Goal: Transaction & Acquisition: Purchase product/service

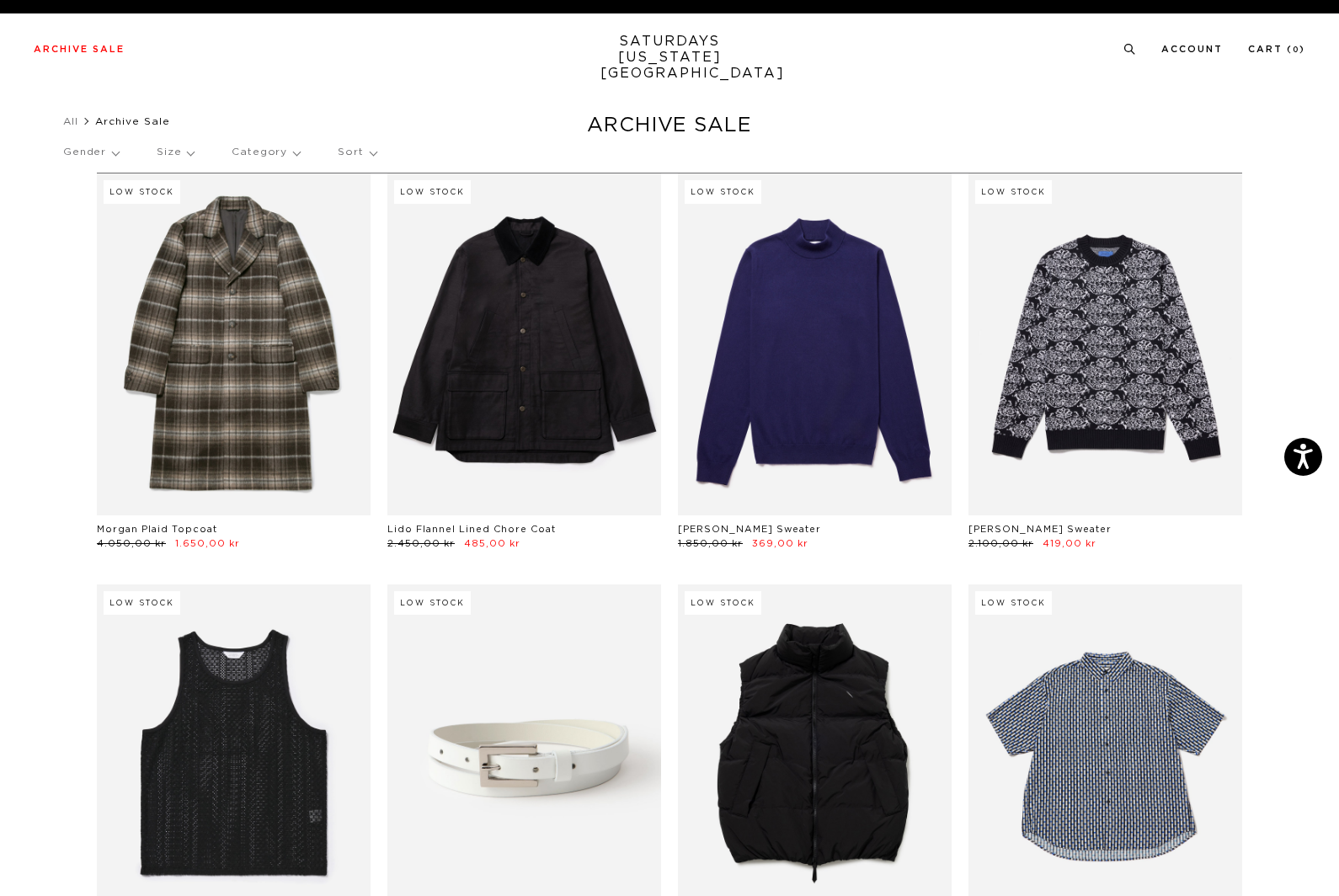
click at [113, 159] on p "Gender" at bounding box center [91, 152] width 56 height 38
click at [91, 205] on p "Mens" at bounding box center [113, 210] width 101 height 22
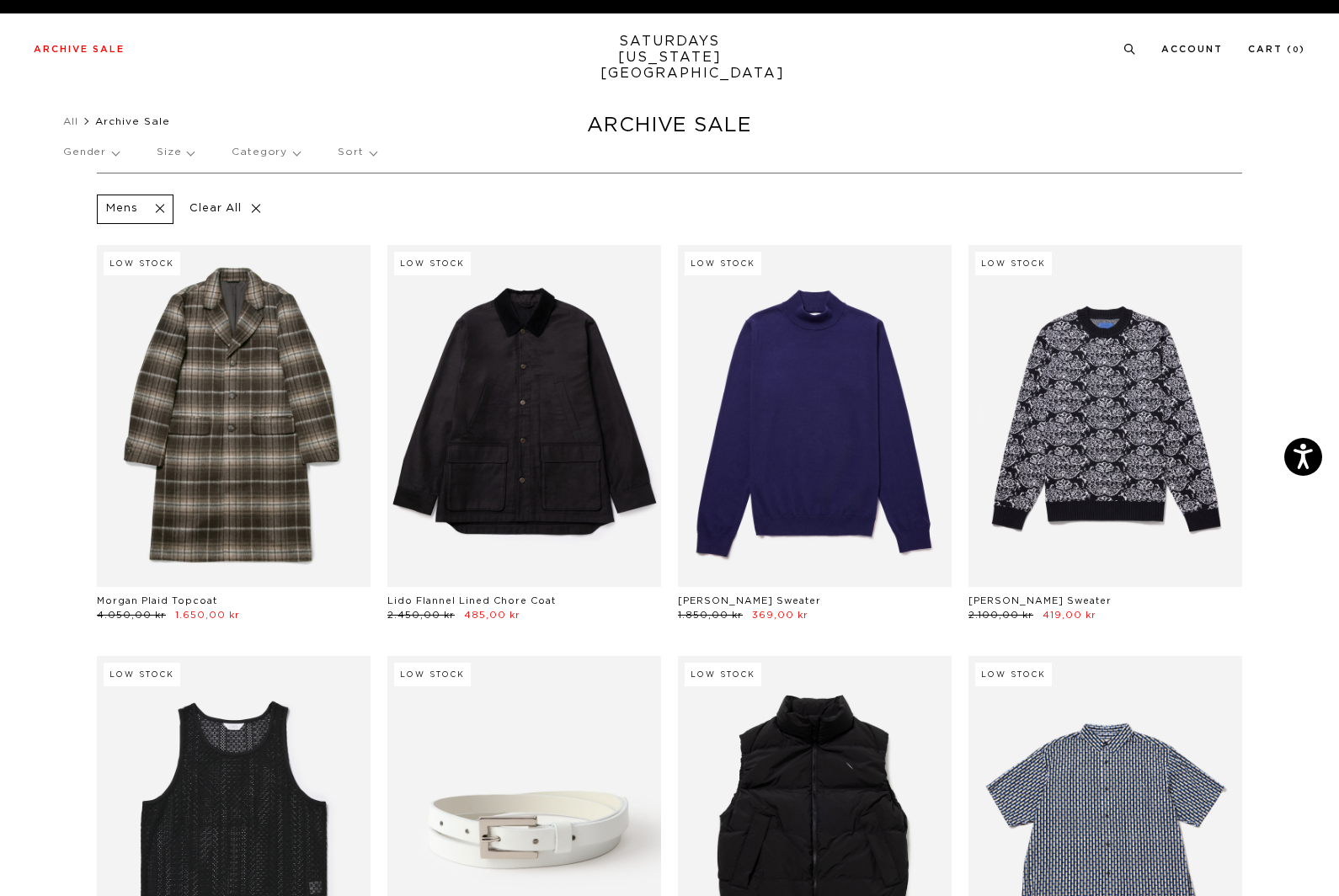
click at [165, 150] on p "Size" at bounding box center [175, 152] width 37 height 38
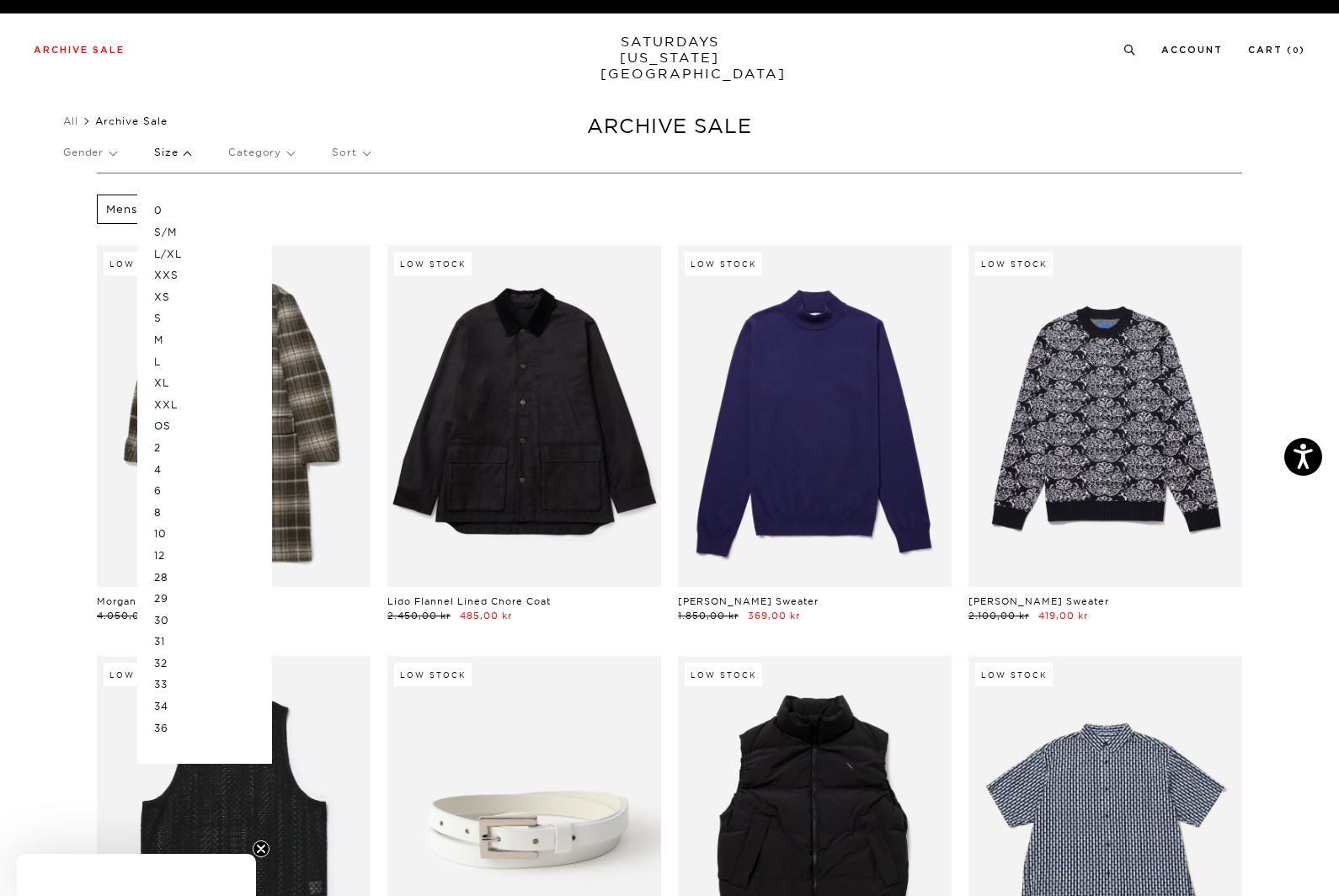
click at [161, 335] on p "M" at bounding box center [205, 340] width 101 height 22
click at [157, 358] on p "L" at bounding box center [205, 362] width 101 height 22
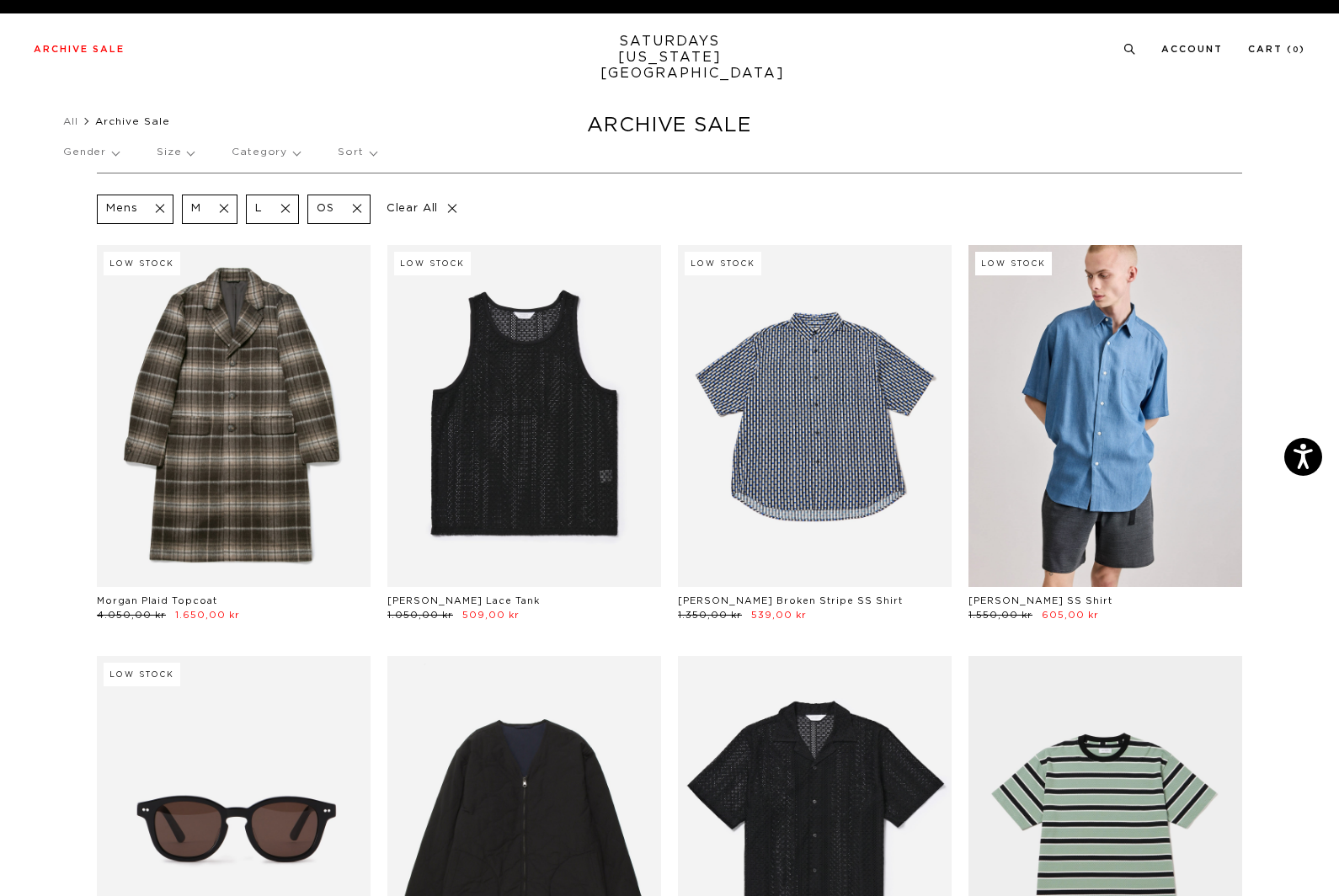
click at [186, 144] on p "Size" at bounding box center [175, 152] width 37 height 38
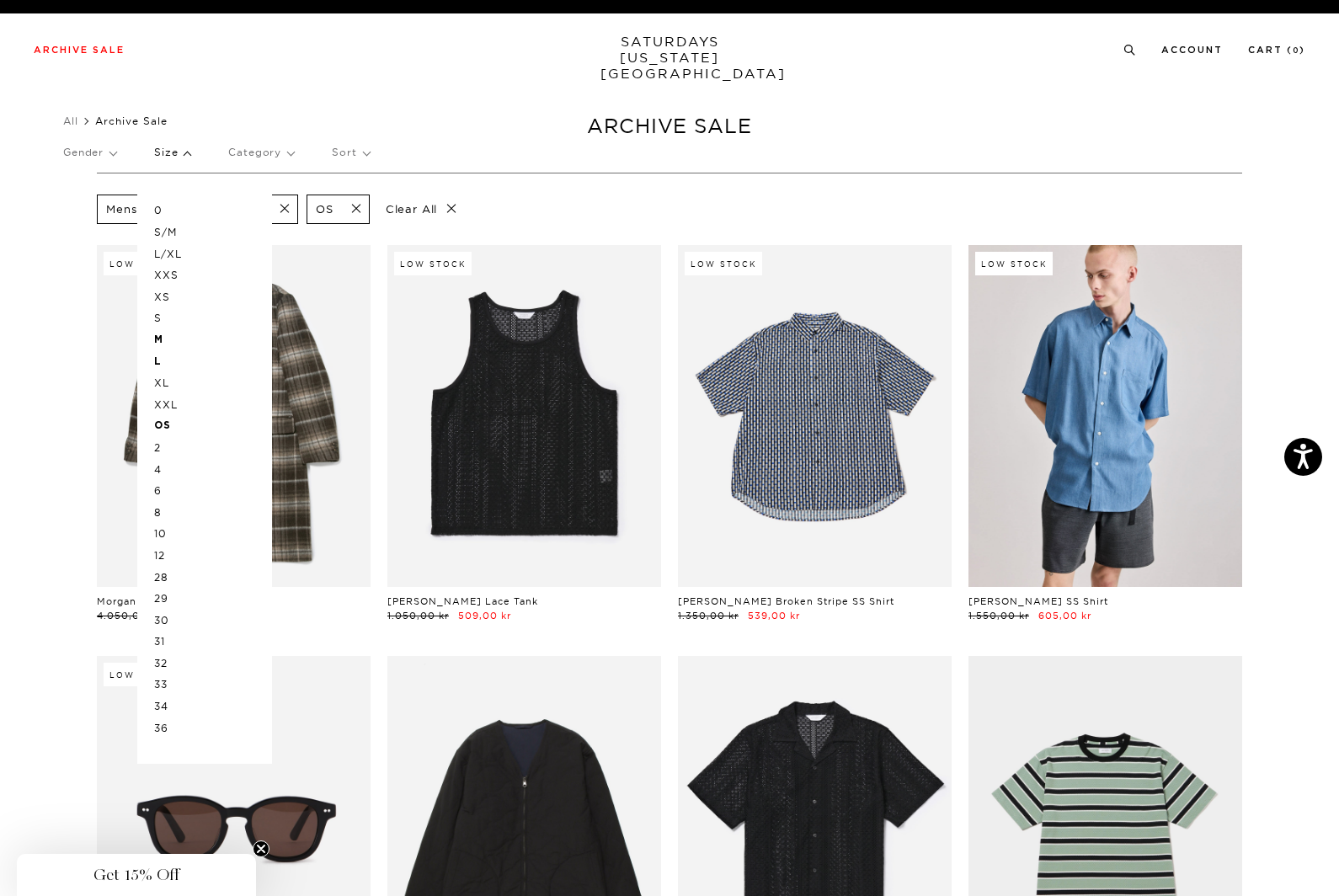
click at [172, 653] on p "32" at bounding box center [205, 664] width 101 height 22
click at [163, 676] on p "33" at bounding box center [205, 685] width 101 height 22
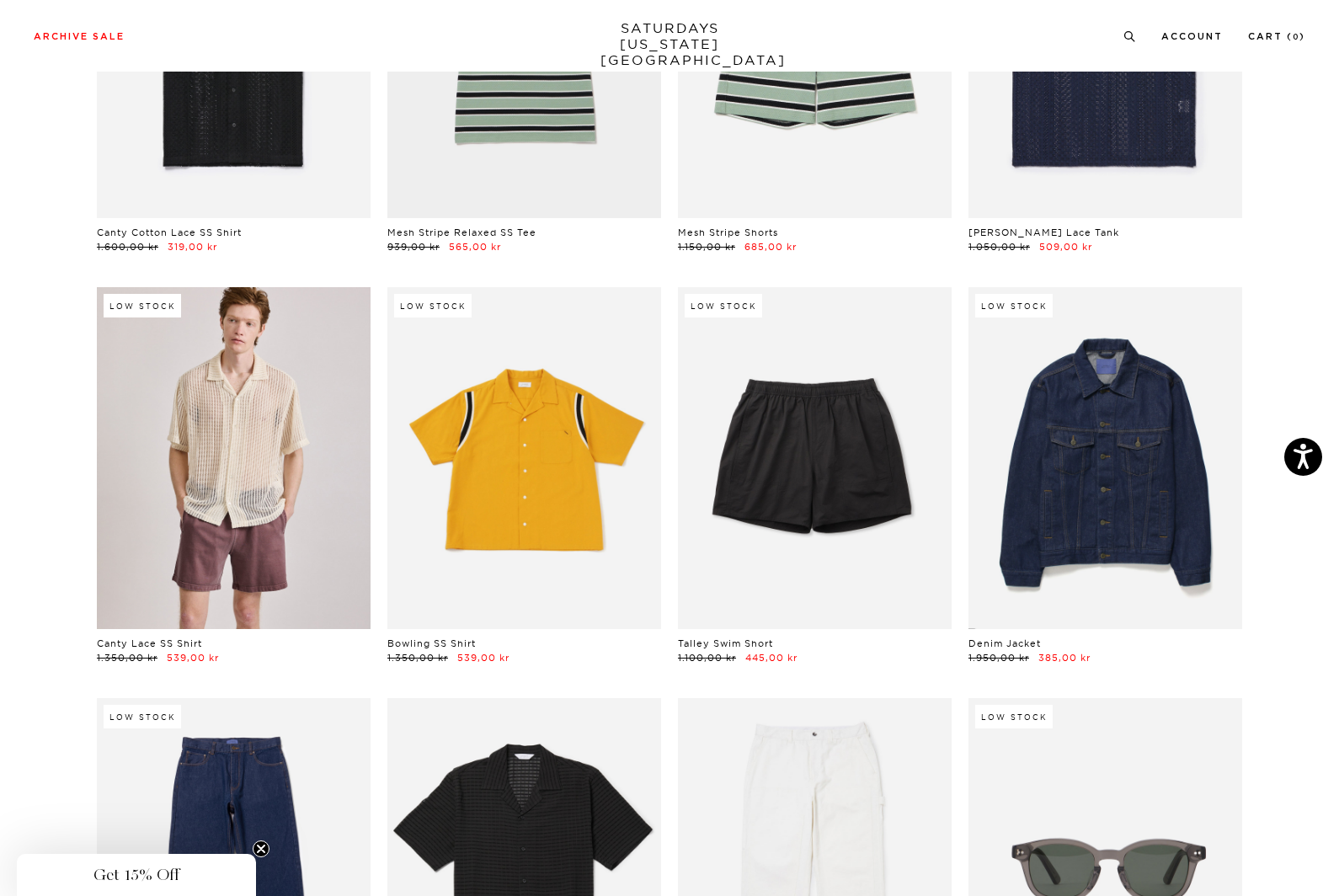
scroll to position [1527, 0]
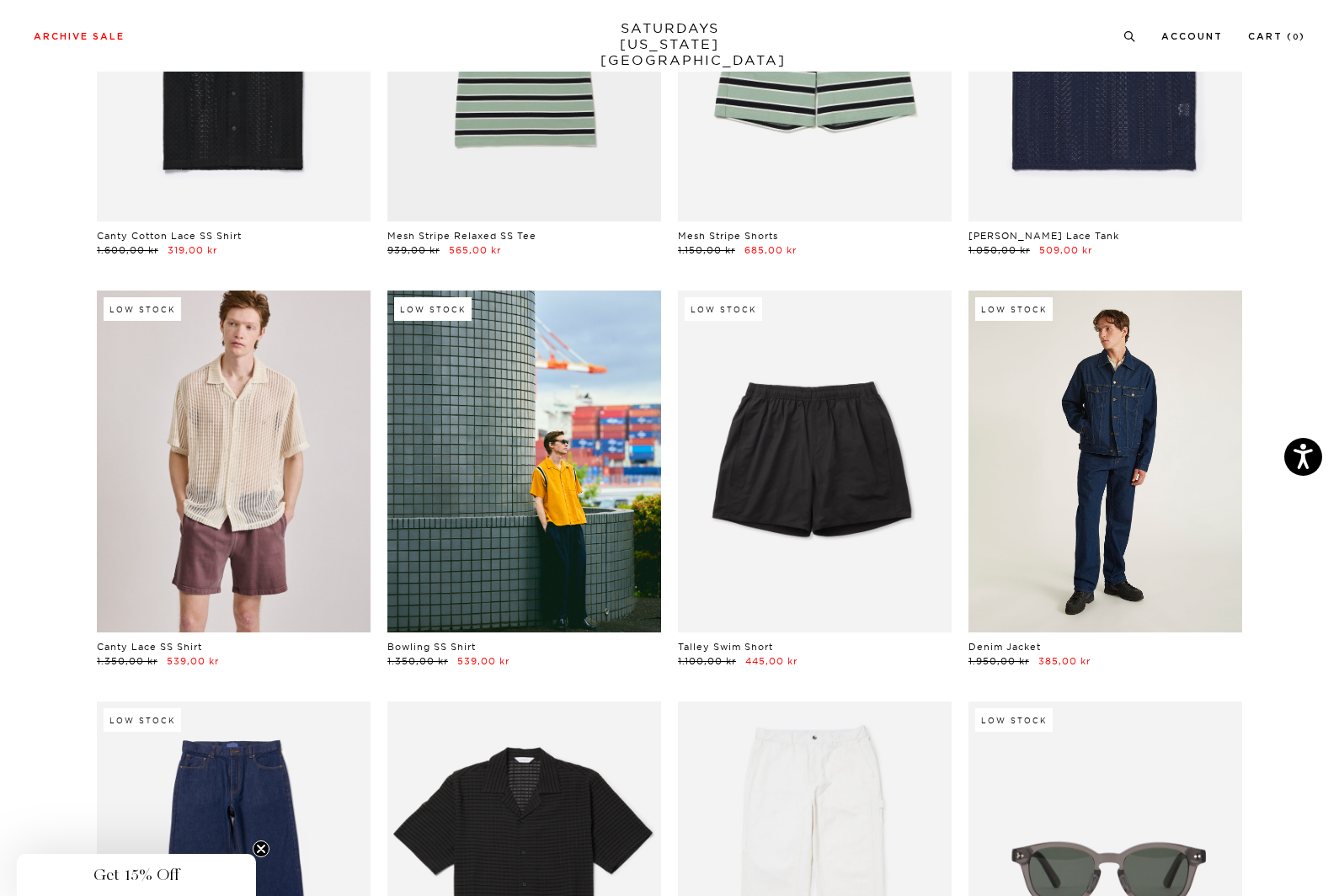
click at [1117, 541] on link at bounding box center [1105, 462] width 273 height 342
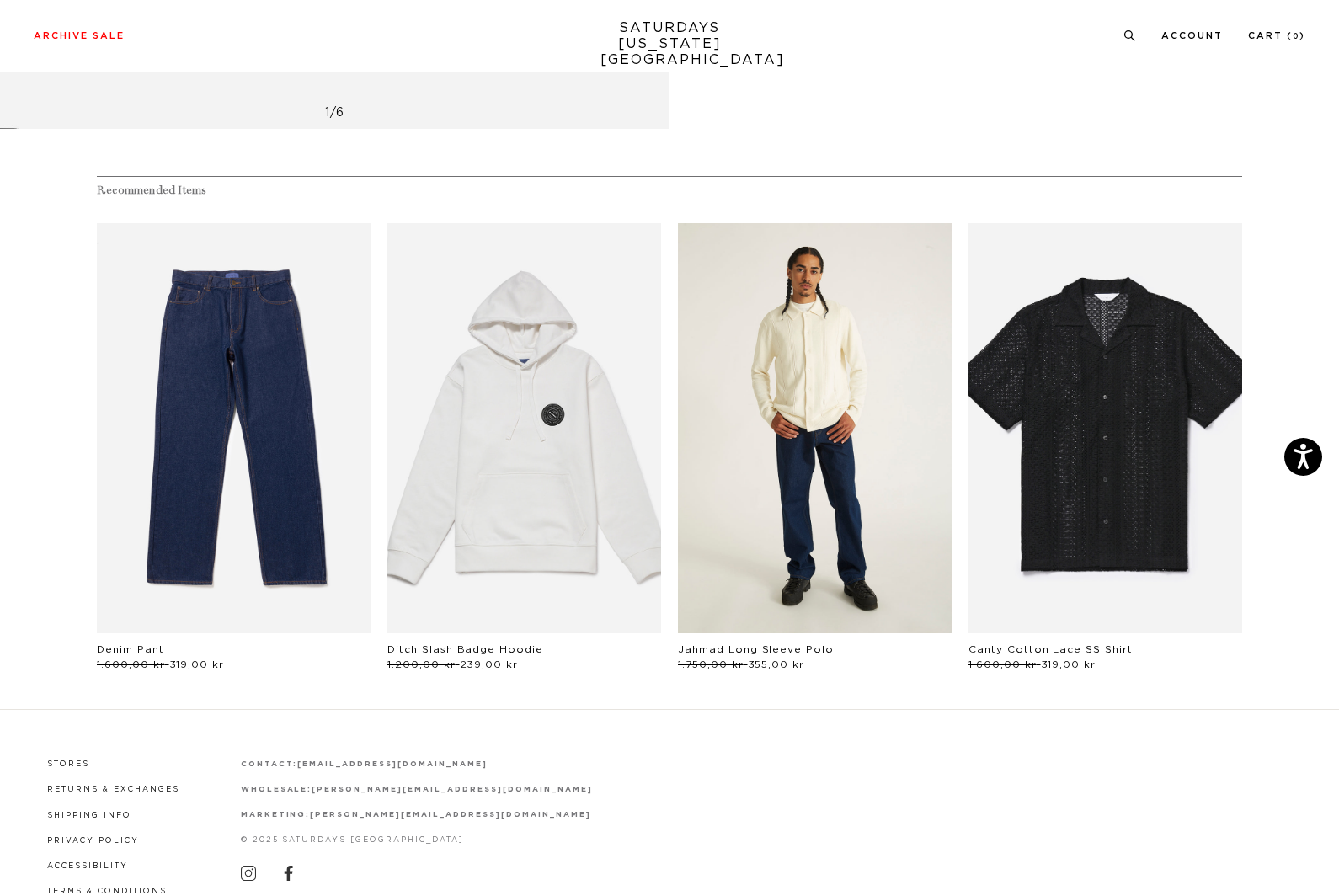
scroll to position [676, 0]
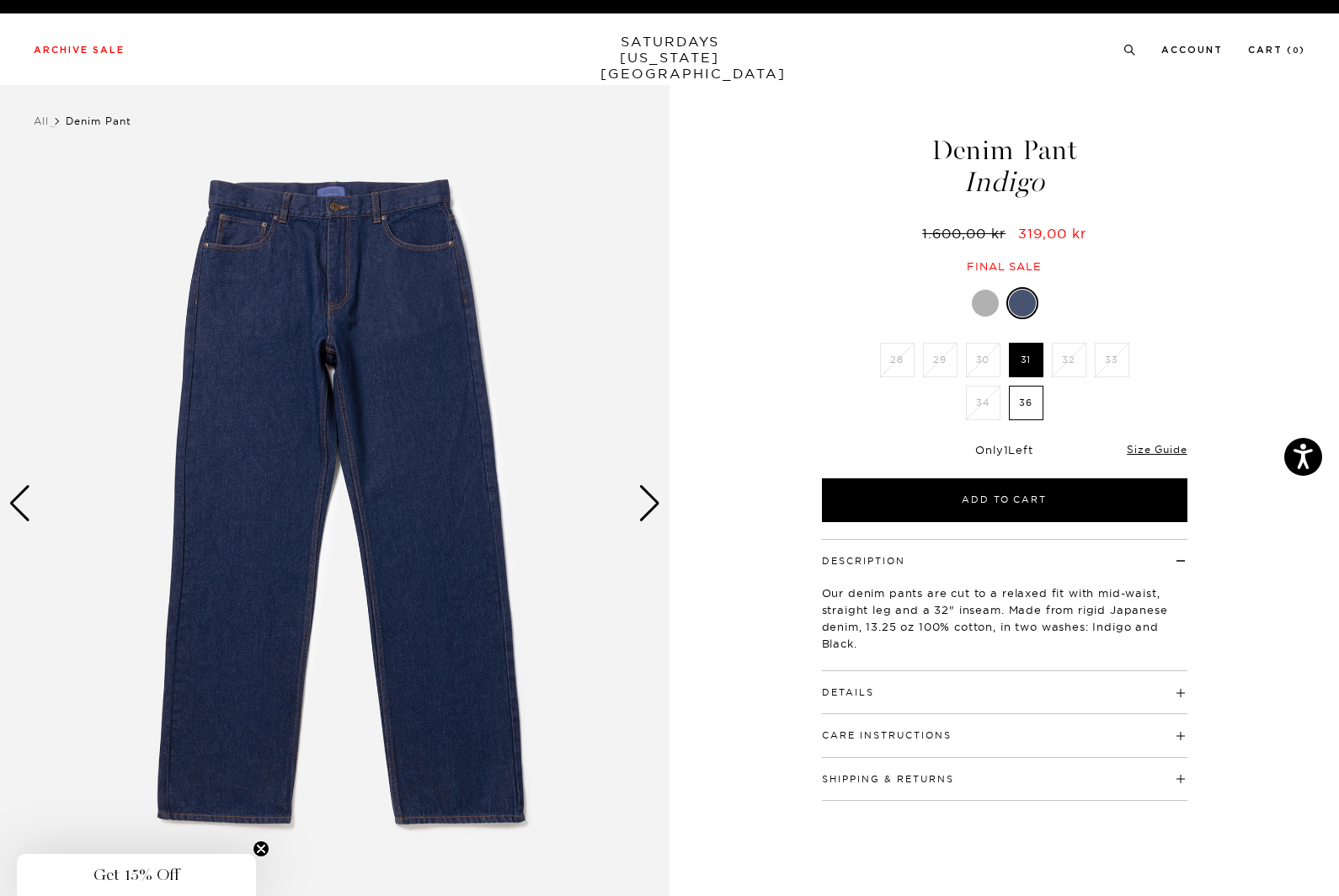
click at [988, 297] on div at bounding box center [985, 303] width 27 height 27
click at [1028, 404] on label "36" at bounding box center [1026, 403] width 35 height 35
click at [0, 0] on input "36" at bounding box center [0, 0] width 0 height 0
click at [1037, 368] on label "31" at bounding box center [1026, 360] width 35 height 35
click at [0, 0] on input "31" at bounding box center [0, 0] width 0 height 0
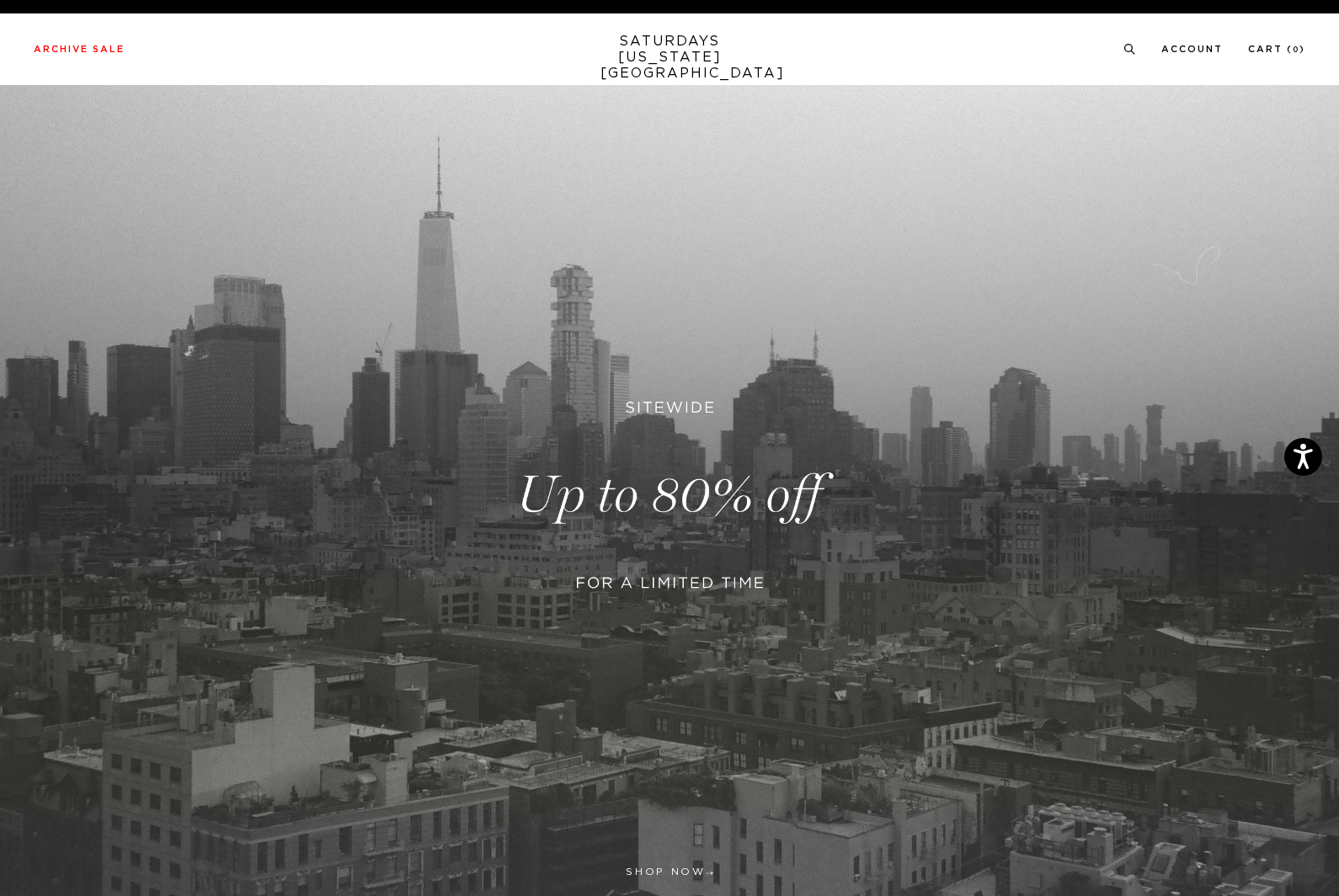
click at [718, 526] on link at bounding box center [670, 495] width 1339 height 820
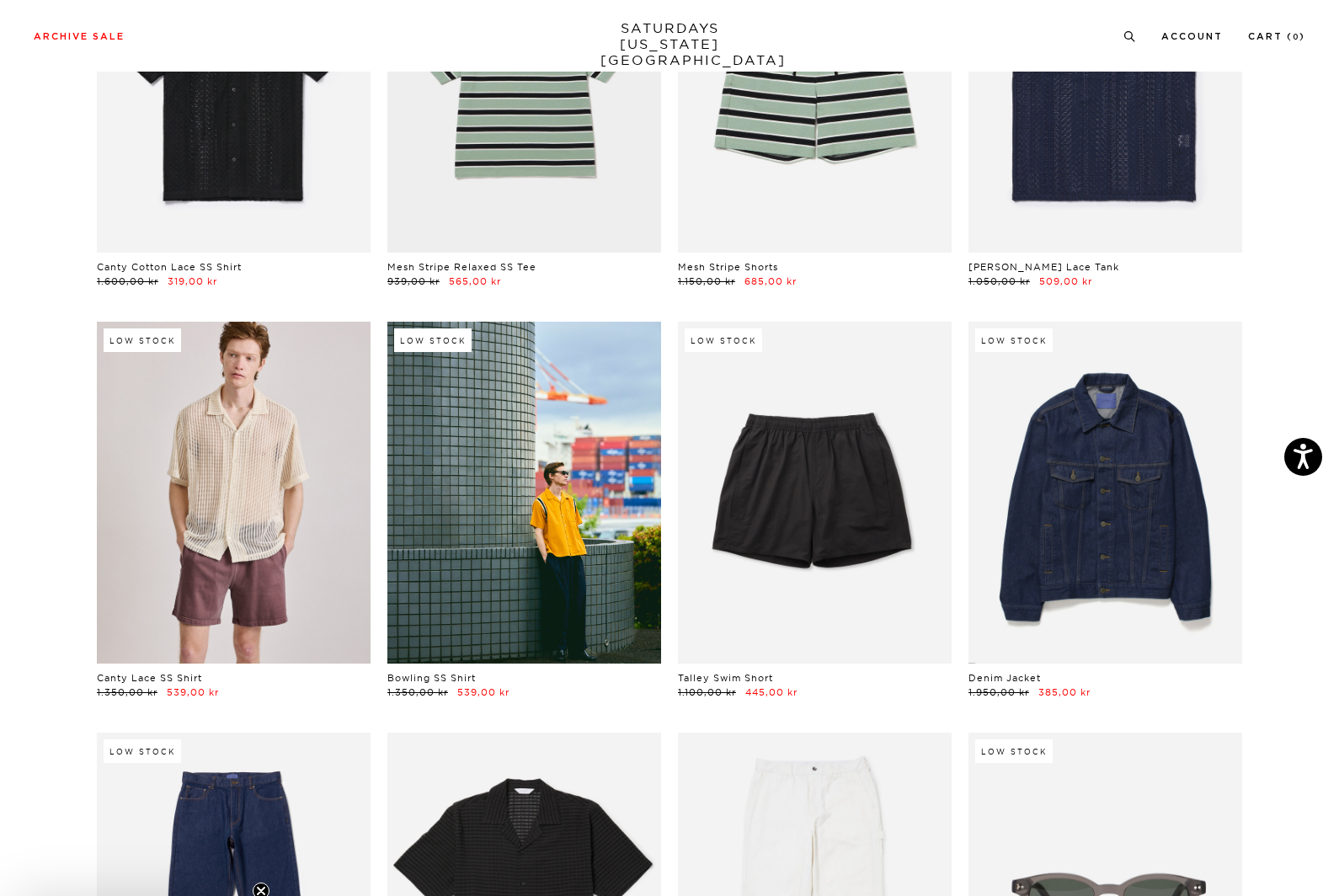
scroll to position [1497, 0]
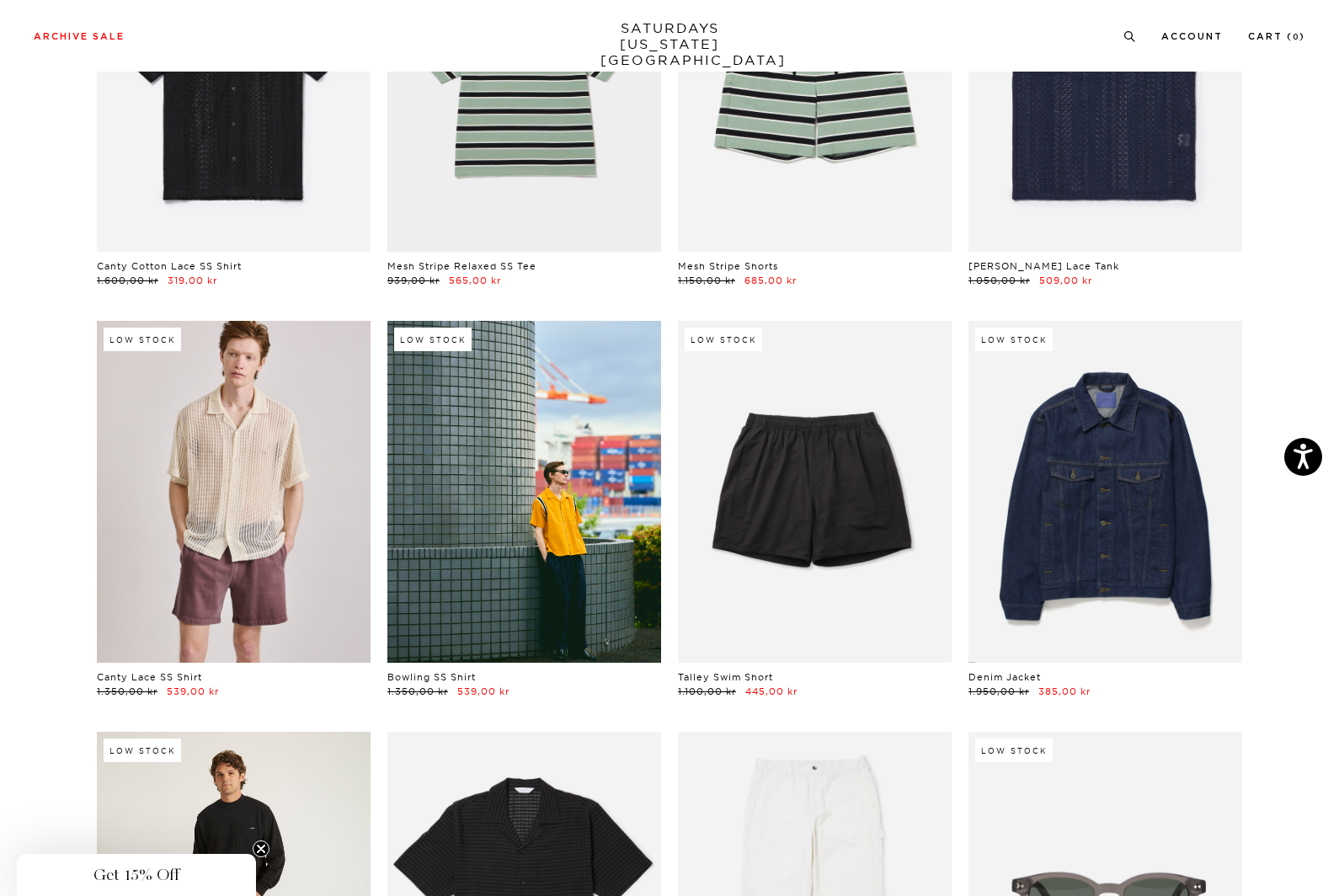
click at [185, 782] on link at bounding box center [233, 902] width 273 height 342
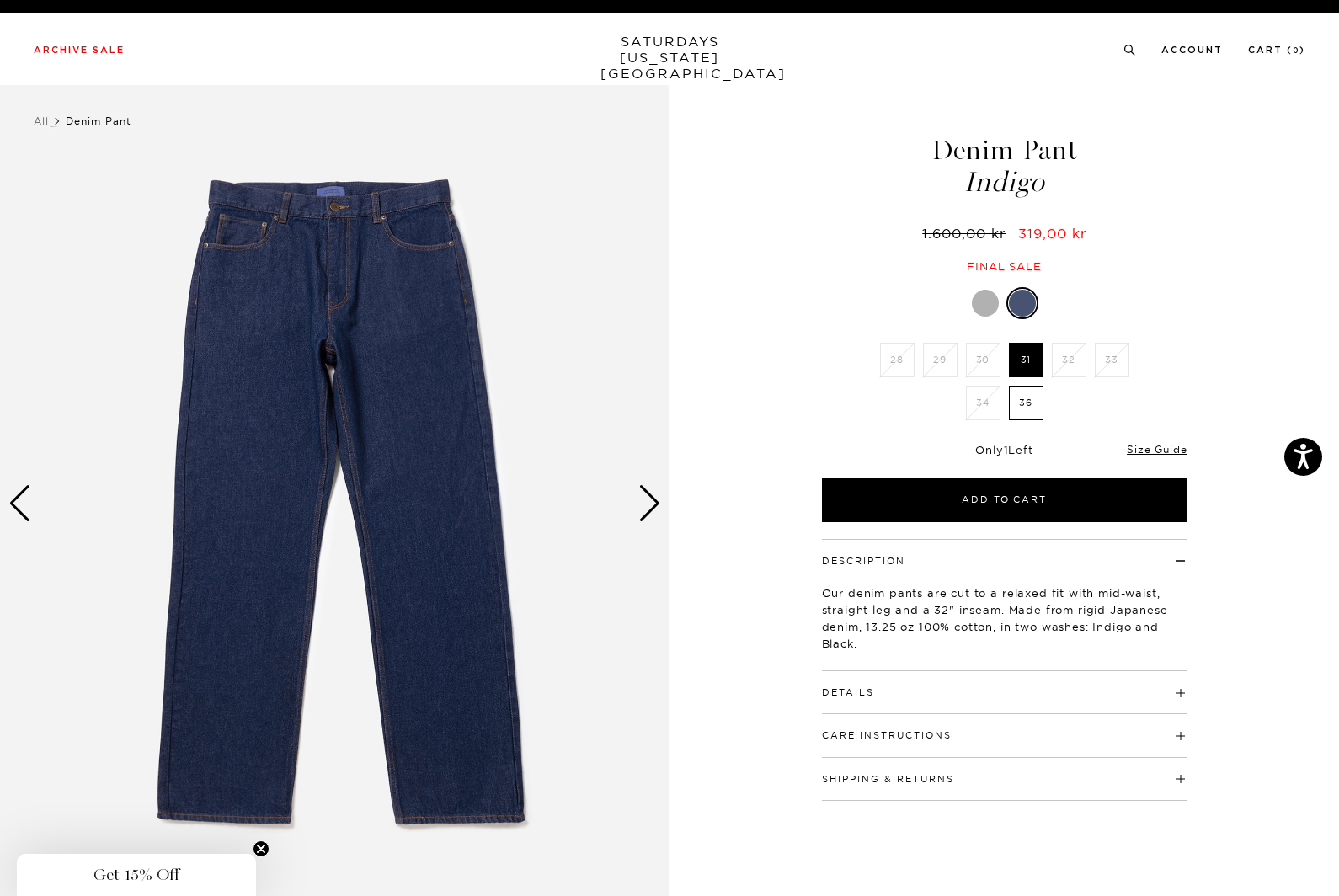
click at [648, 516] on div "Next slide" at bounding box center [649, 503] width 23 height 37
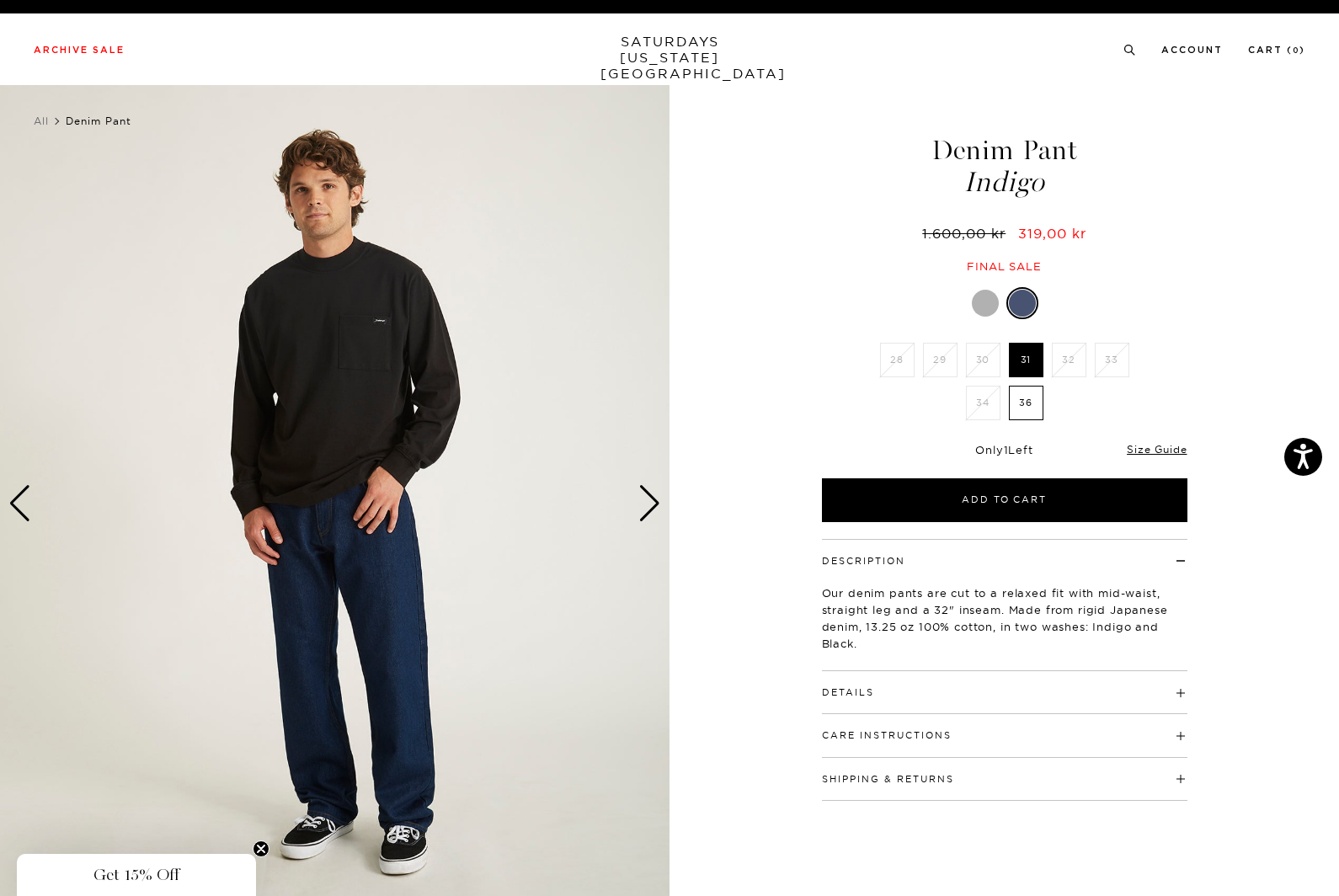
click at [648, 516] on div "Next slide" at bounding box center [649, 503] width 23 height 37
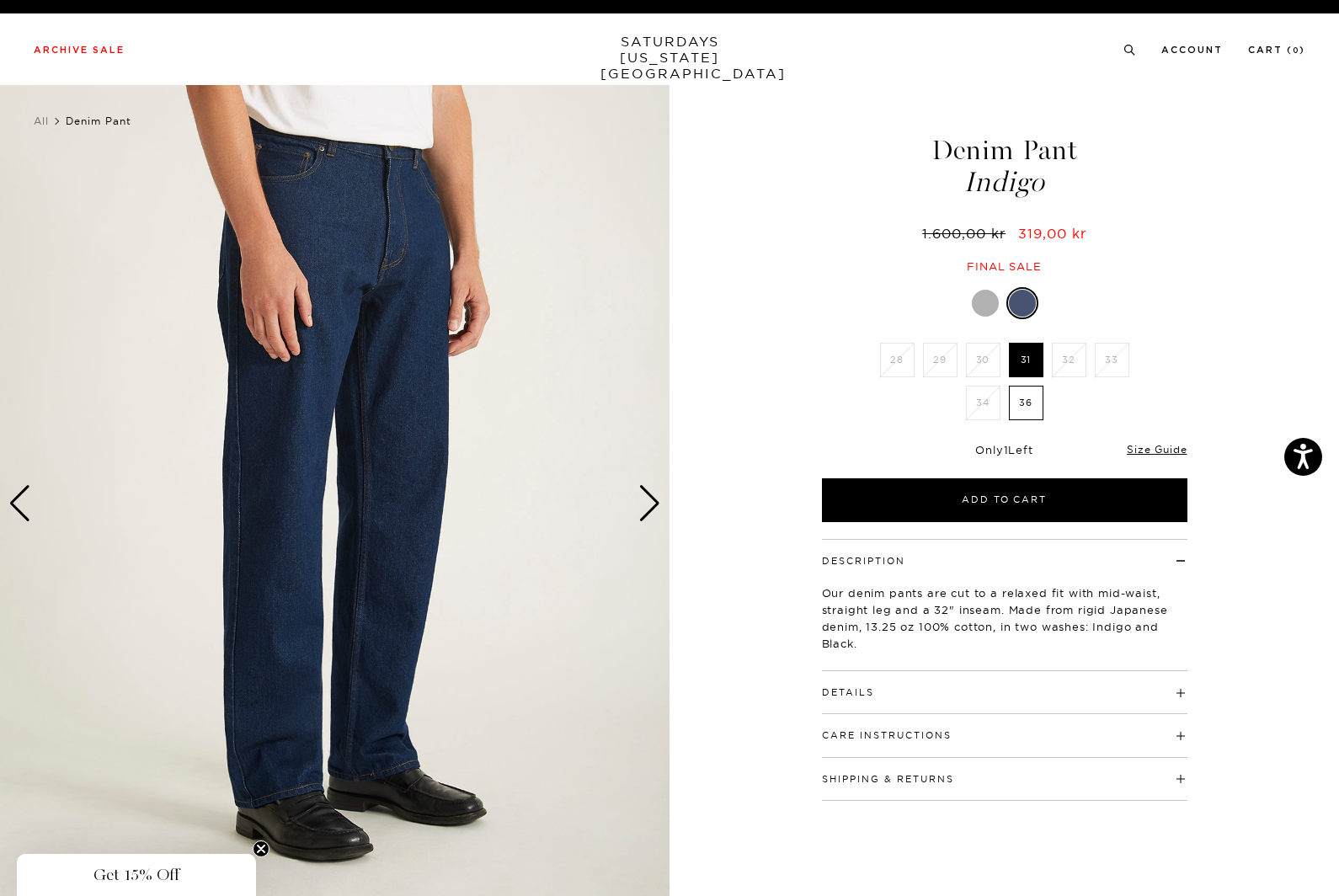
click at [648, 516] on div "Next slide" at bounding box center [649, 503] width 23 height 37
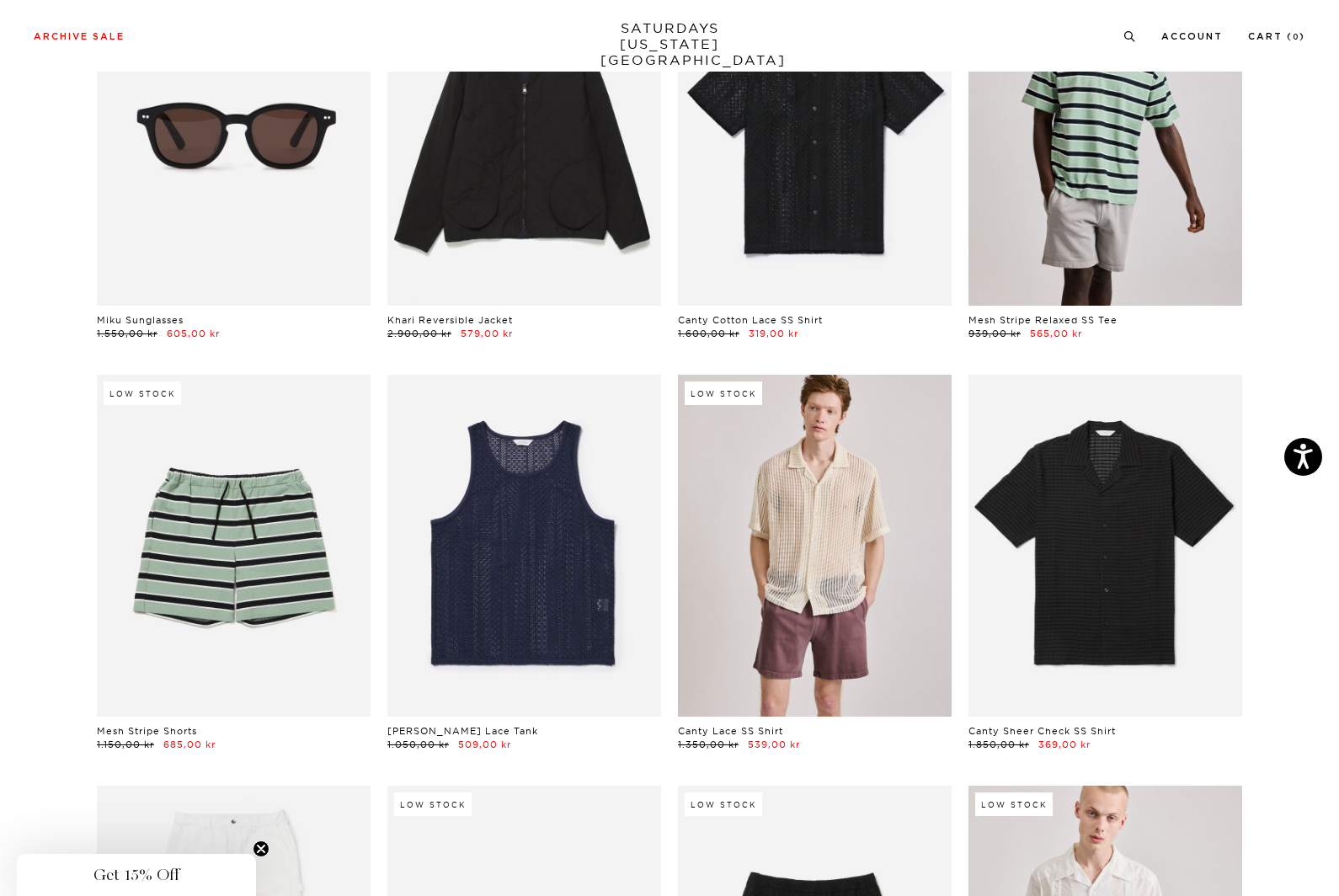
scroll to position [564, 0]
